Goal: Task Accomplishment & Management: Manage account settings

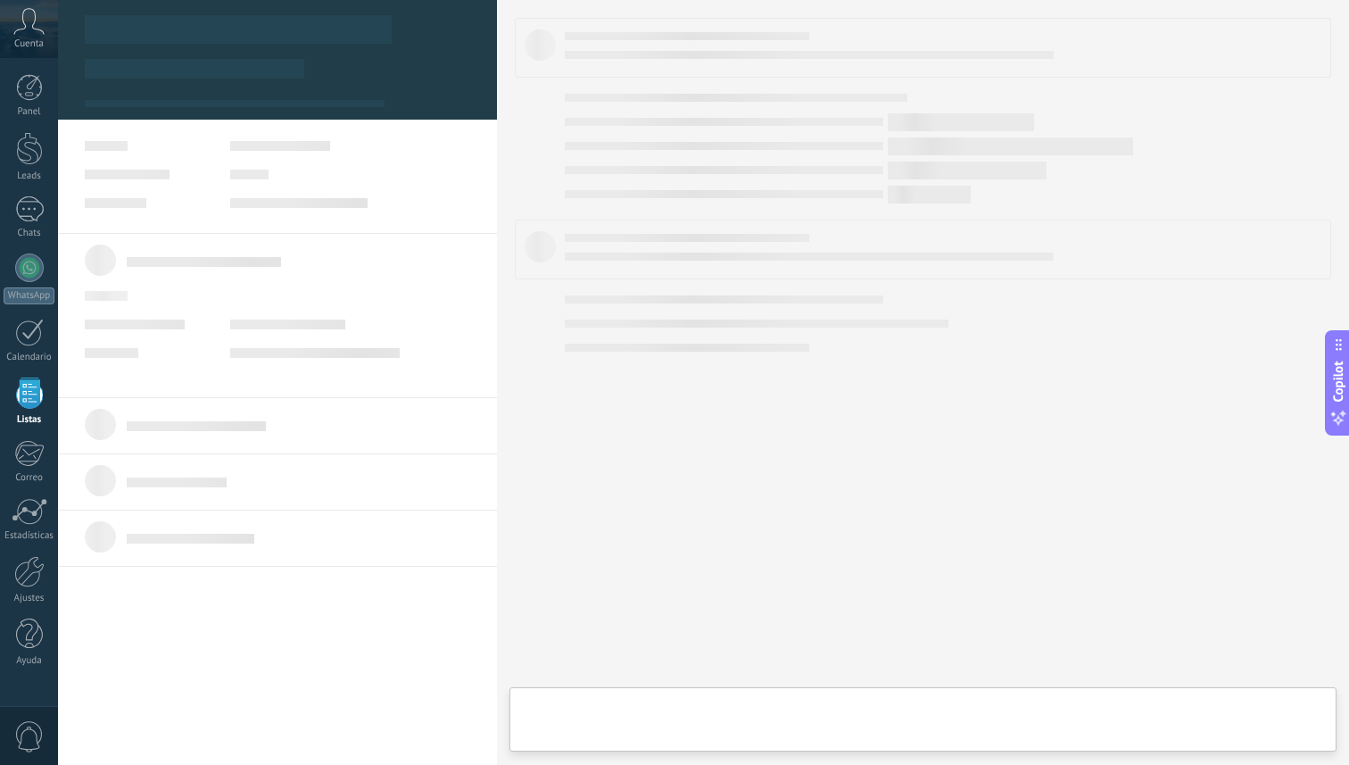
type textarea "***"
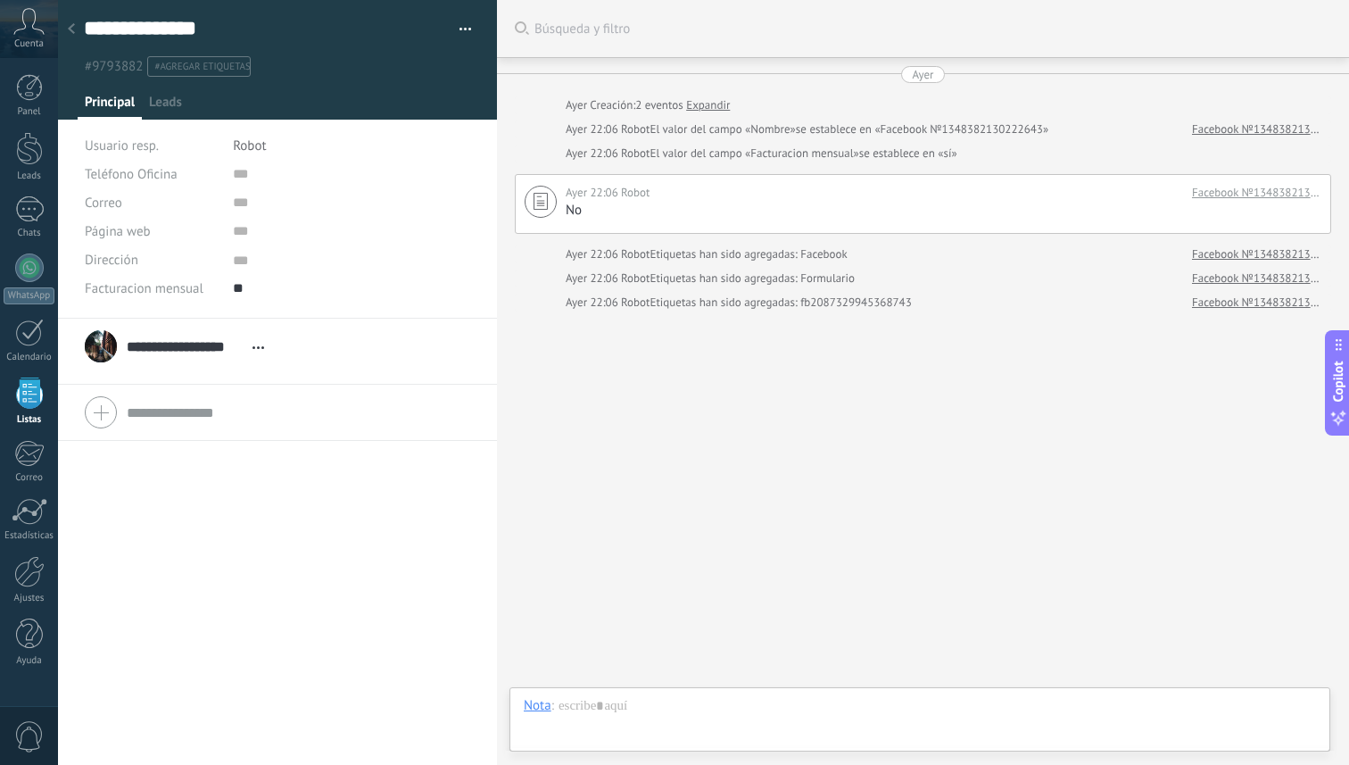
scroll to position [18, 0]
click at [34, 153] on div at bounding box center [29, 148] width 27 height 33
